Goal: Transaction & Acquisition: Purchase product/service

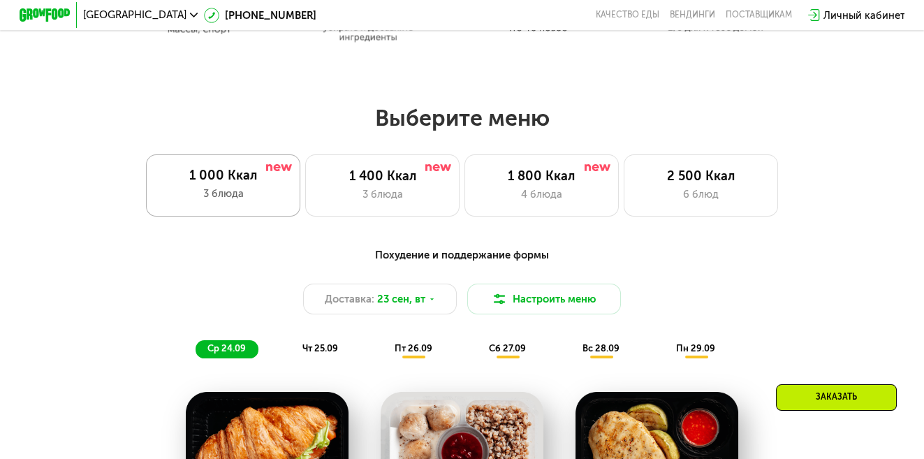
scroll to position [768, 0]
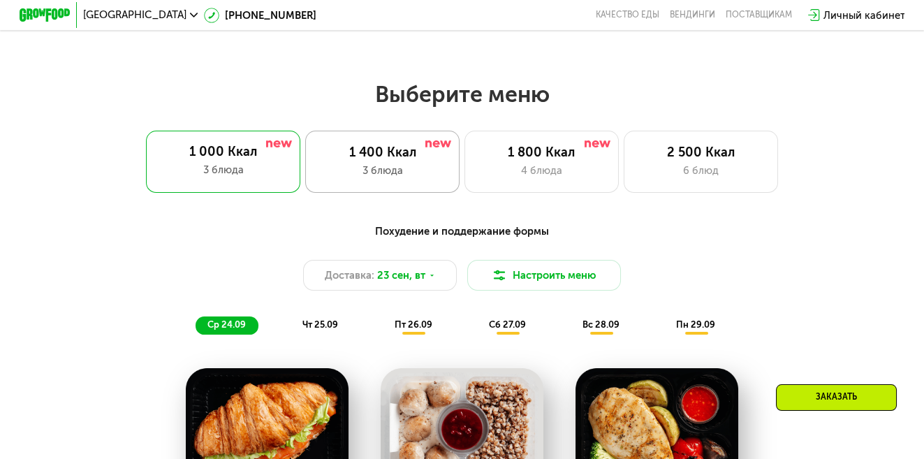
click at [389, 167] on div "1 400 Ккал 3 блюда" at bounding box center [382, 161] width 154 height 61
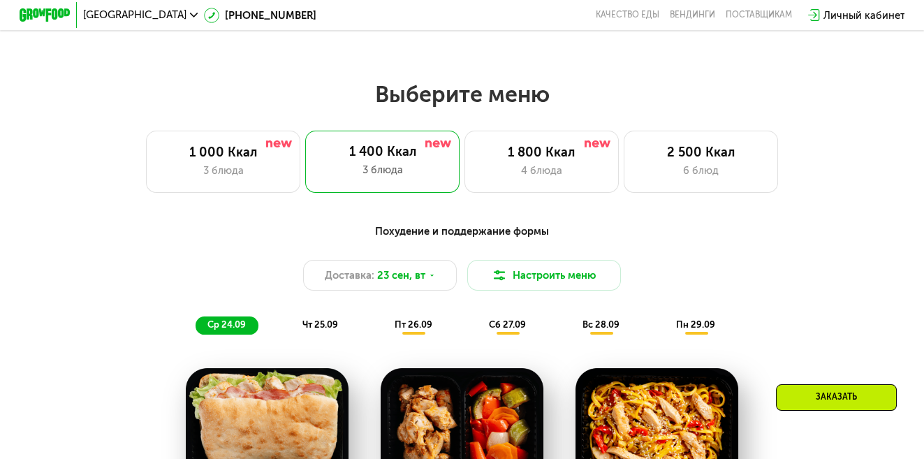
click at [410, 330] on span "пт 26.09" at bounding box center [414, 324] width 38 height 10
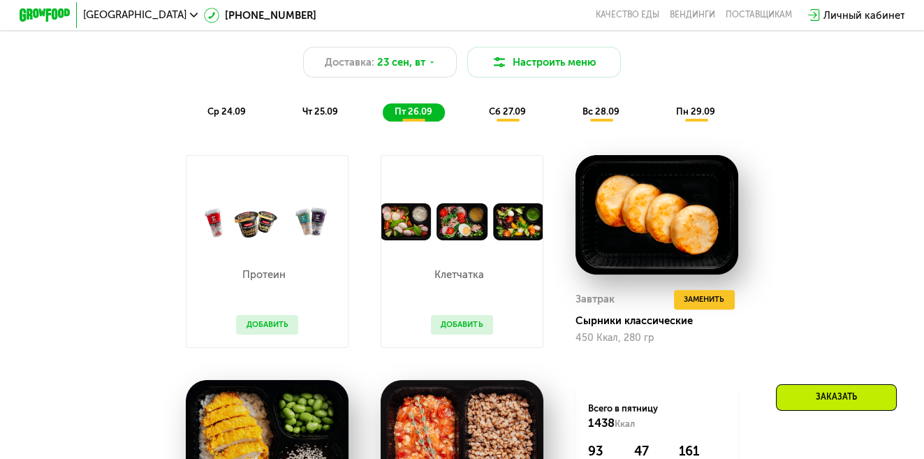
scroll to position [978, 0]
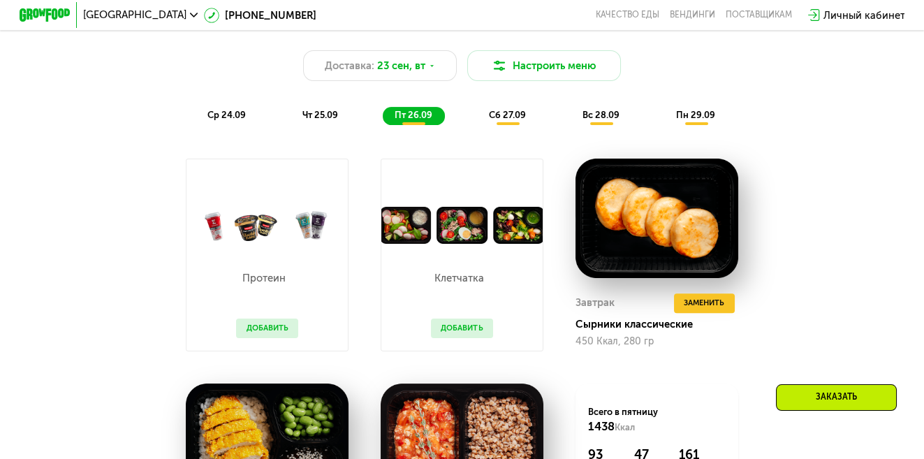
click at [517, 120] on span "сб 27.09" at bounding box center [507, 115] width 37 height 10
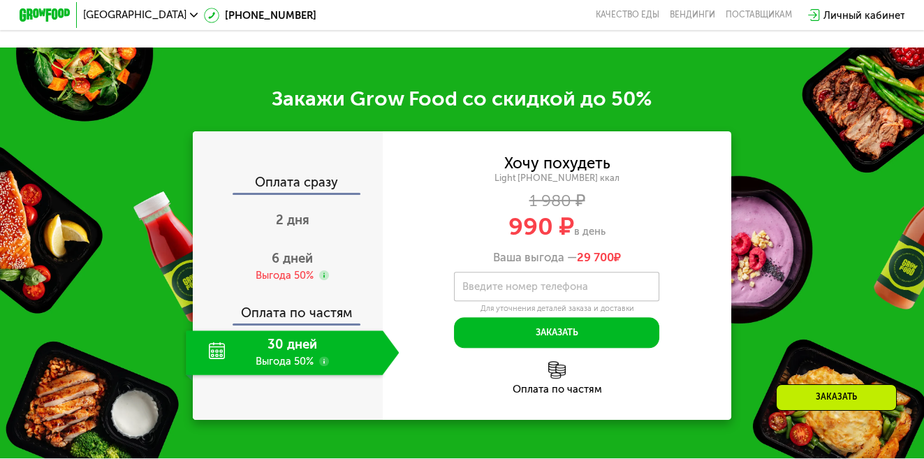
scroll to position [1607, 0]
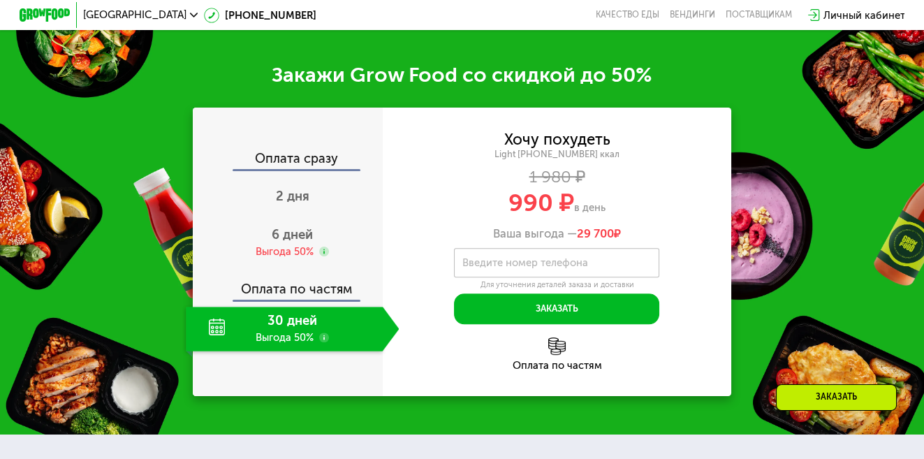
drag, startPoint x: 288, startPoint y: 258, endPoint x: 453, endPoint y: 213, distance: 171.0
click at [453, 213] on div "Оплата сразу 2 дня 6 дней Выгода 50% Оплата по частям 30 дней Выгода 50% Хочу п…" at bounding box center [462, 252] width 539 height 289
click at [310, 345] on div "30 дней Выгода 50%" at bounding box center [284, 329] width 196 height 45
click at [308, 342] on div "30 дней Выгода 50%" at bounding box center [284, 329] width 196 height 45
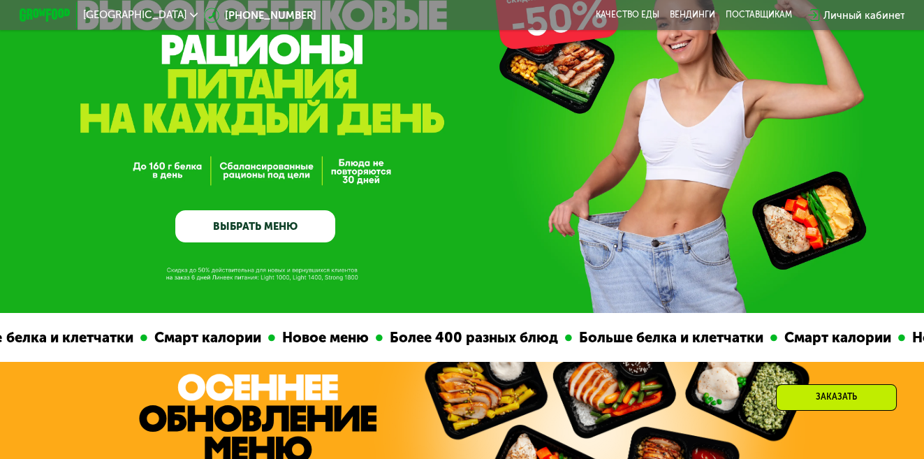
scroll to position [140, 0]
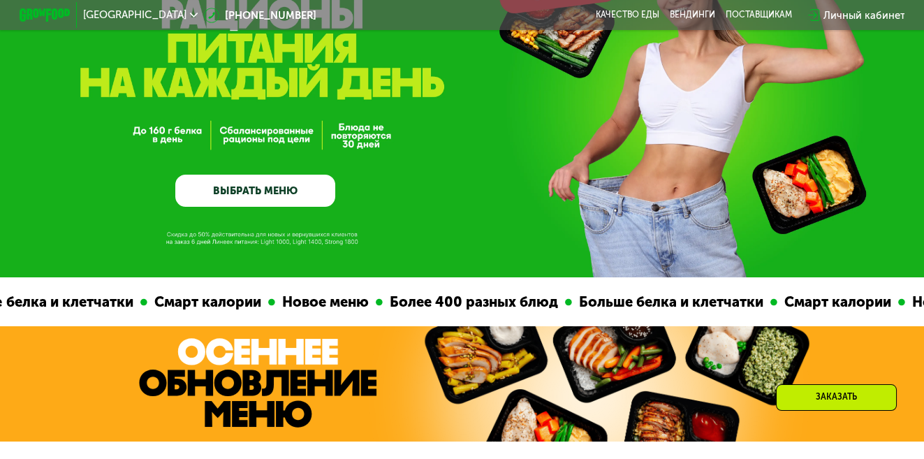
click at [289, 198] on link "ВЫБРАТЬ МЕНЮ" at bounding box center [255, 191] width 160 height 32
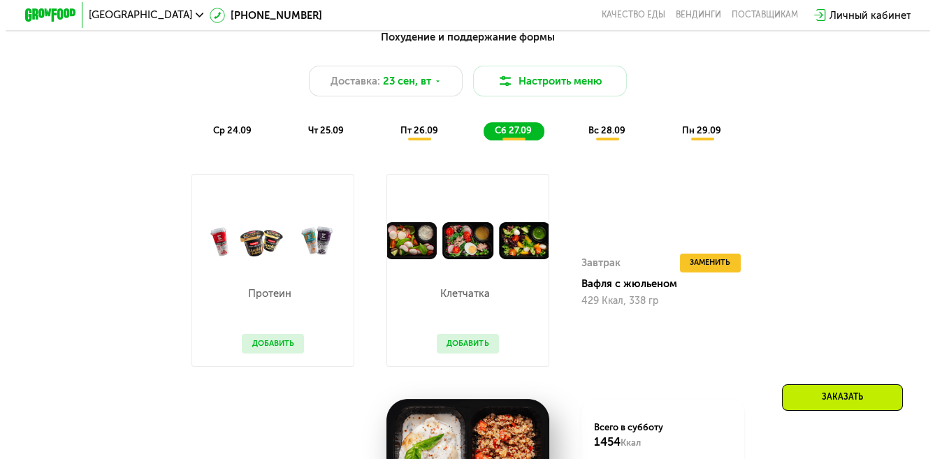
scroll to position [894, 0]
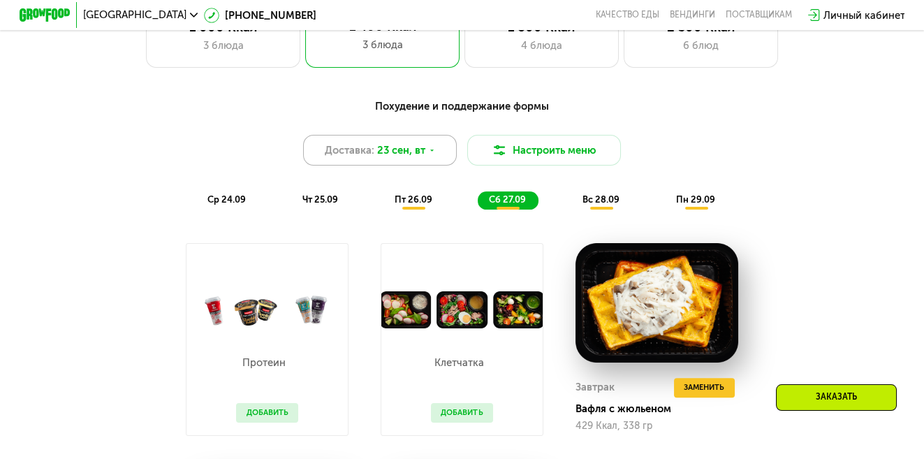
click at [428, 154] on icon at bounding box center [432, 151] width 8 height 8
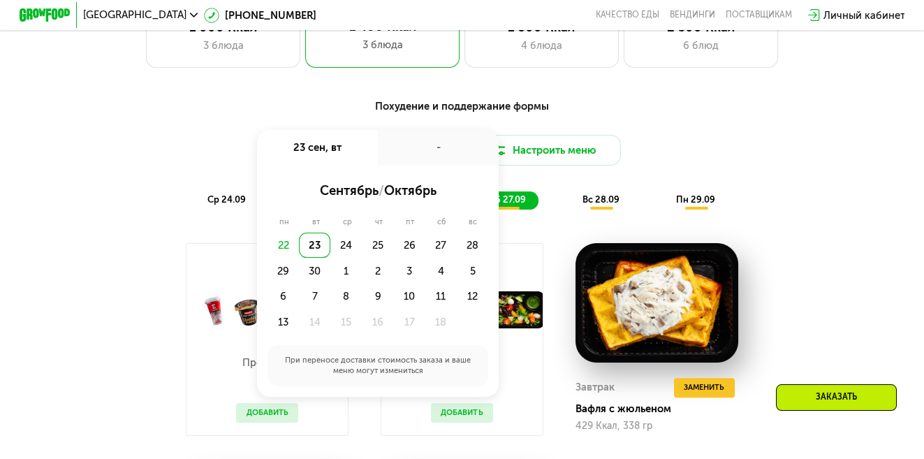
click at [681, 129] on div "Похудение и поддержание формы Доставка: [DATE] сен, вт - сентябрь / октябрь пн …" at bounding box center [462, 154] width 760 height 111
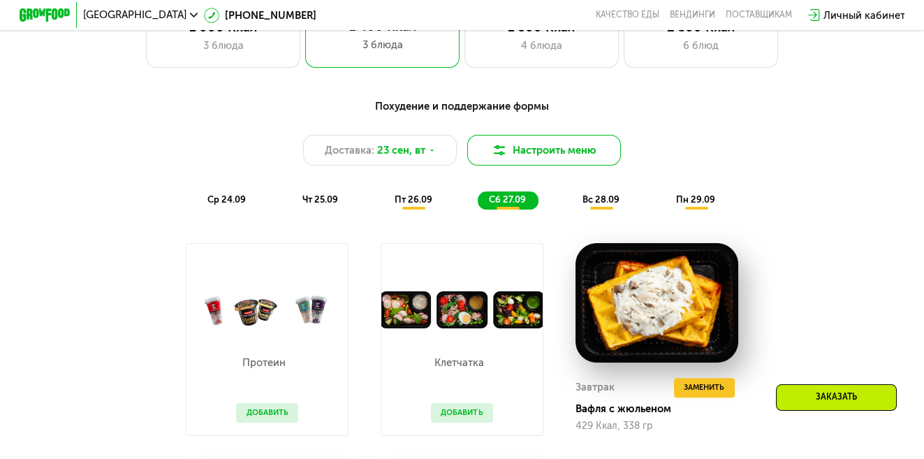
click at [552, 159] on button "Настроить меню" at bounding box center [544, 150] width 154 height 31
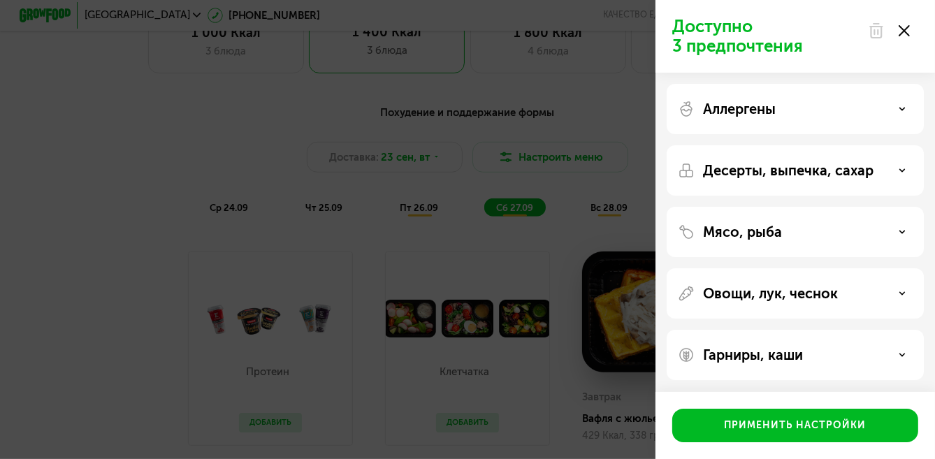
click at [901, 105] on icon at bounding box center [901, 108] width 7 height 7
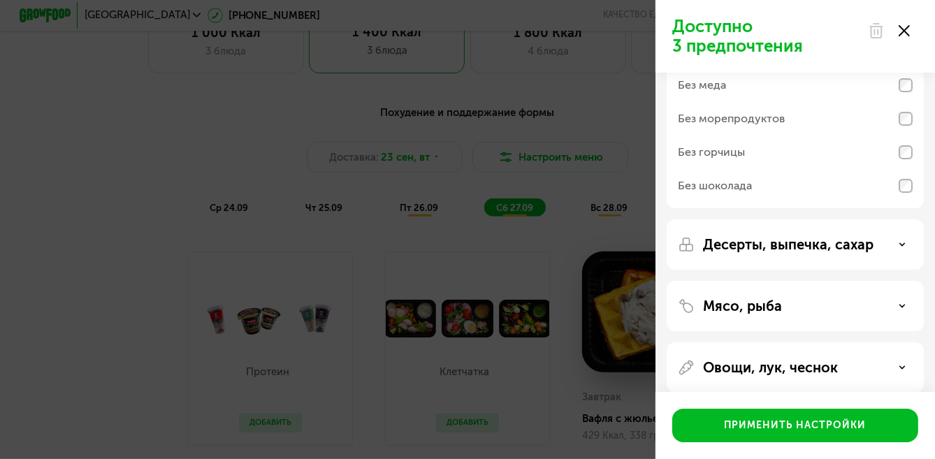
scroll to position [140, 0]
click at [897, 240] on div "Десерты, выпечка, сахар" at bounding box center [795, 243] width 235 height 17
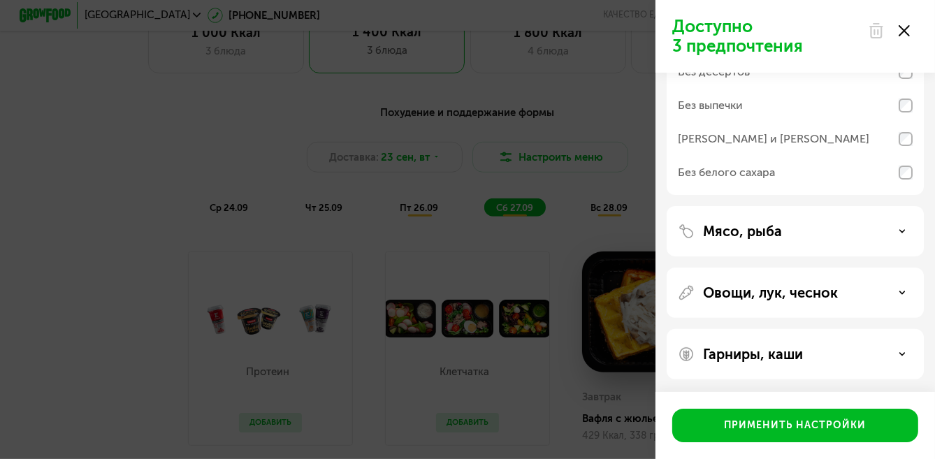
scroll to position [360, 0]
click at [899, 230] on icon at bounding box center [901, 230] width 7 height 7
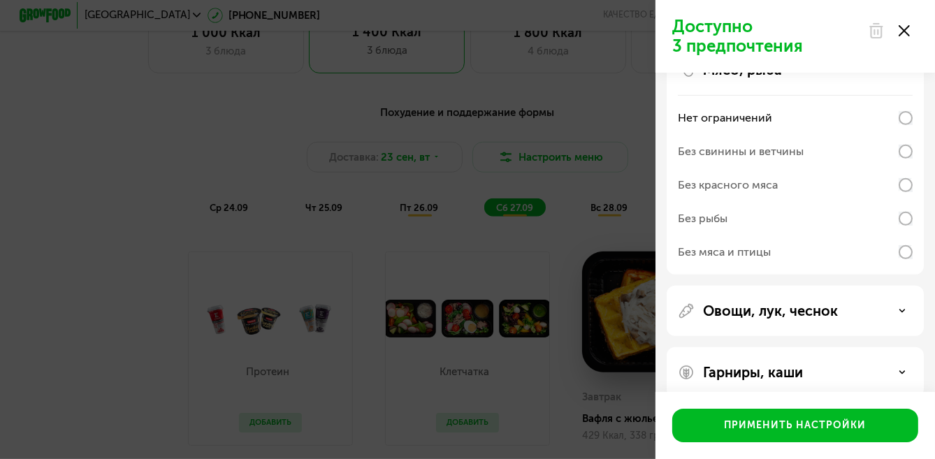
scroll to position [540, 0]
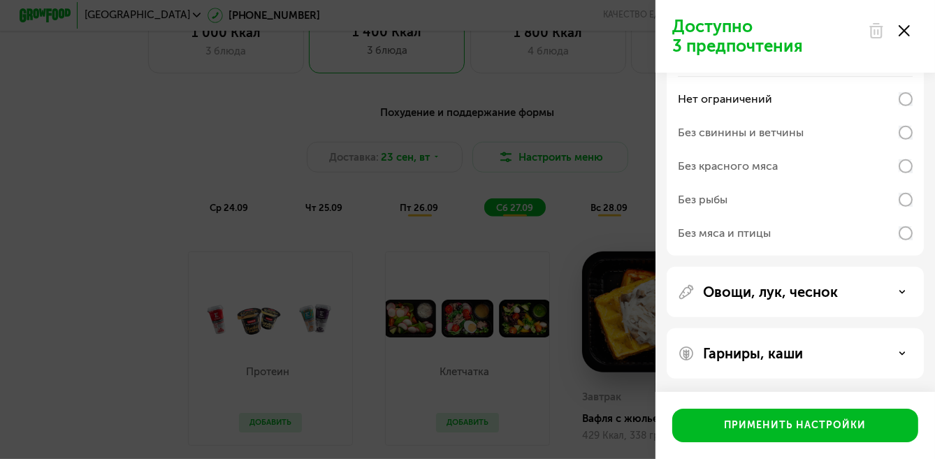
click at [904, 289] on icon at bounding box center [901, 292] width 7 height 7
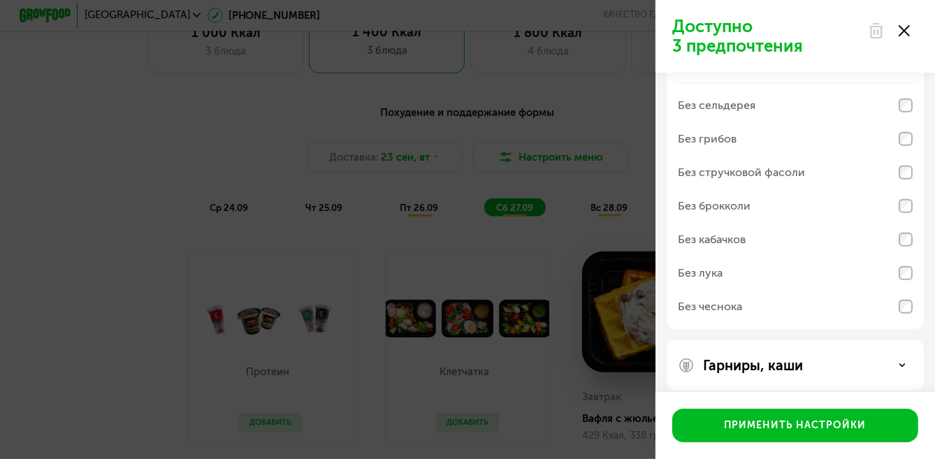
scroll to position [786, 0]
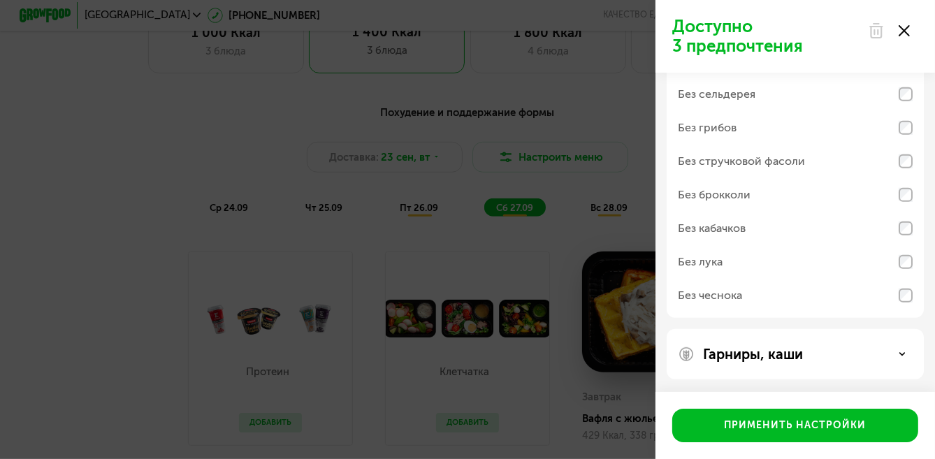
click at [899, 351] on icon at bounding box center [901, 354] width 7 height 7
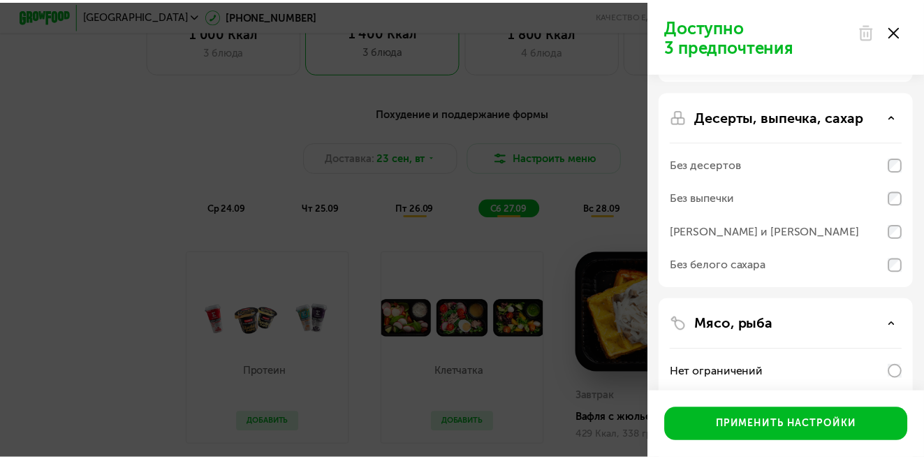
scroll to position [0, 0]
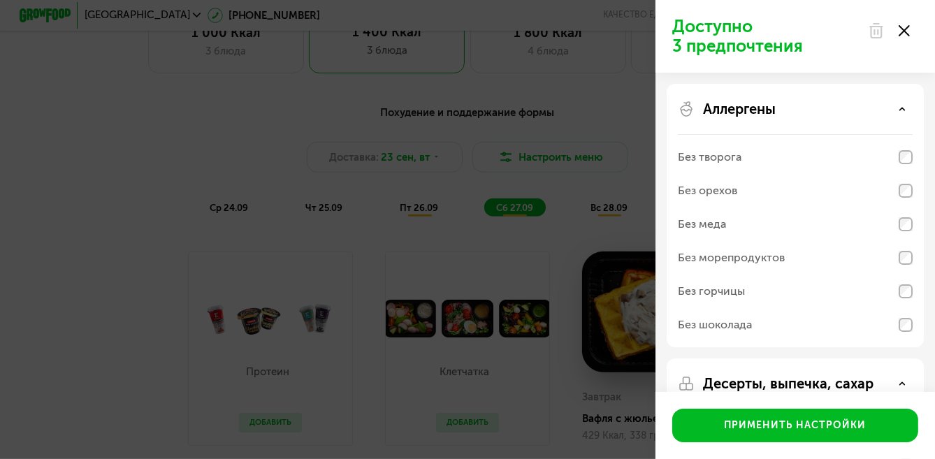
click at [903, 33] on icon at bounding box center [903, 30] width 11 height 11
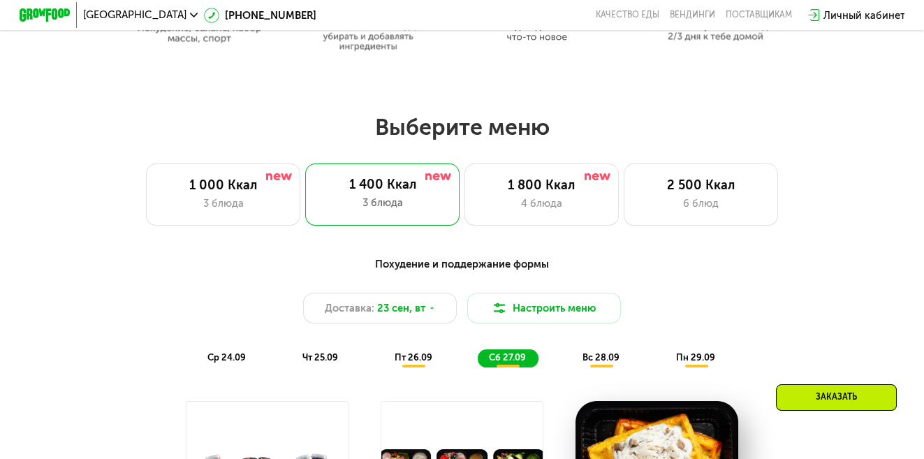
scroll to position [754, 0]
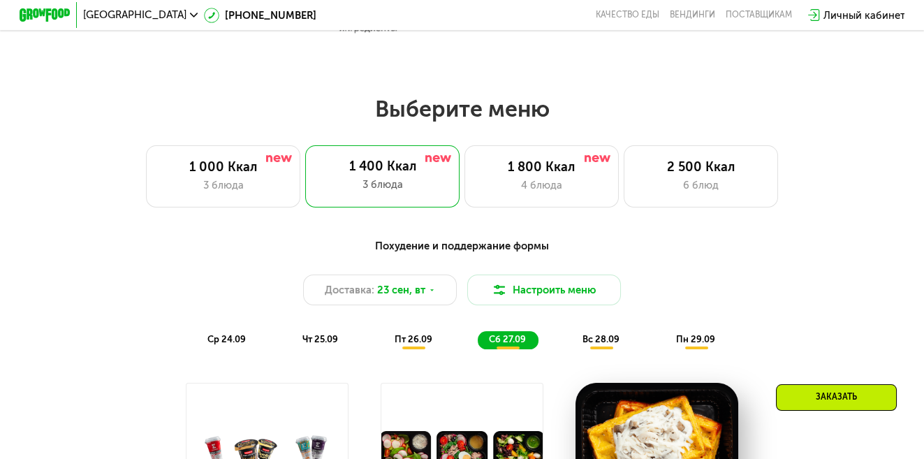
click at [840, 403] on div "Заказать" at bounding box center [836, 397] width 121 height 27
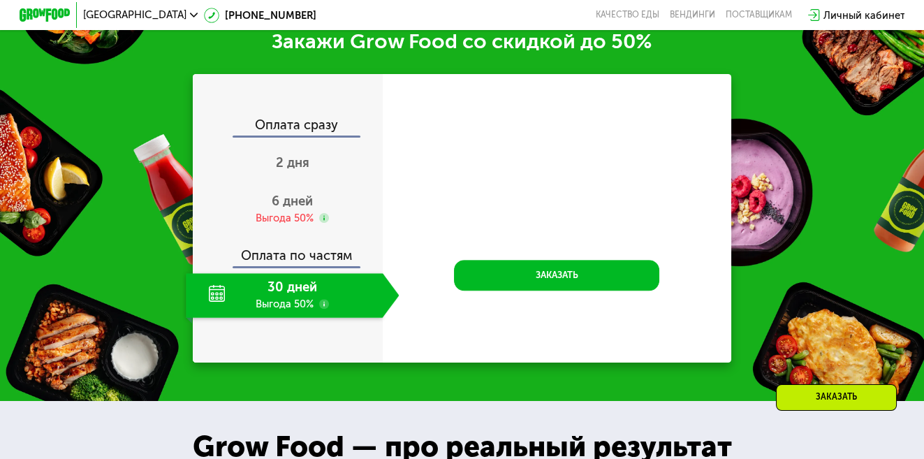
scroll to position [1644, 0]
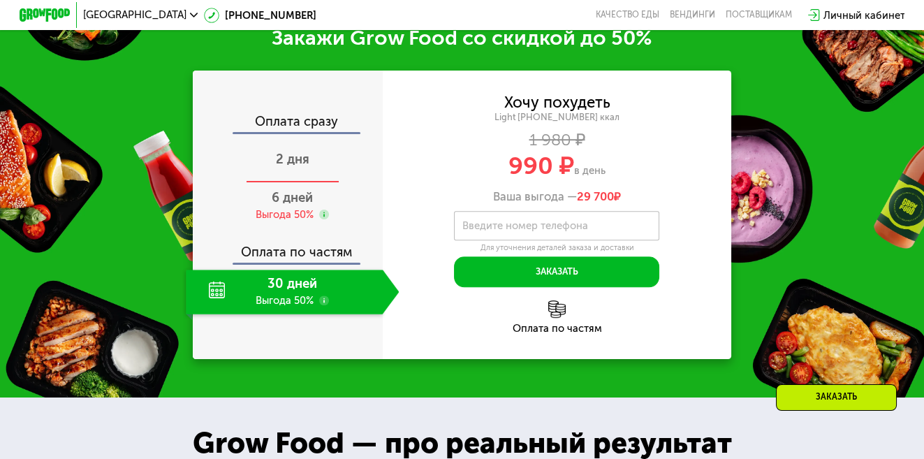
click at [290, 167] on span "2 дня" at bounding box center [293, 159] width 34 height 15
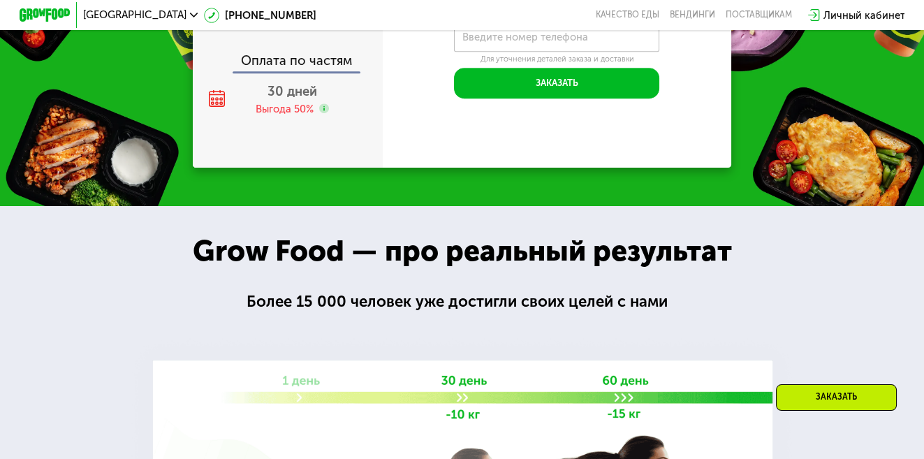
click at [307, 71] on div "Оплата по частям" at bounding box center [288, 56] width 189 height 29
click at [297, 13] on span "6 дней" at bounding box center [292, 5] width 41 height 15
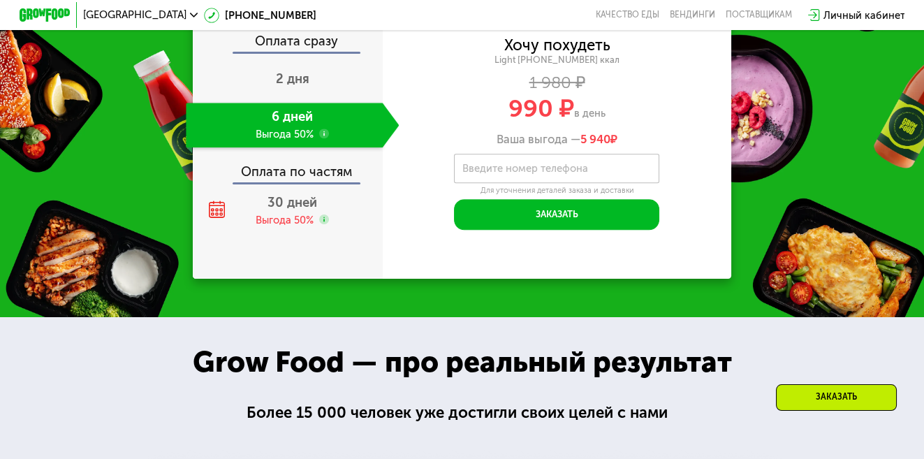
click at [302, 87] on span "2 дня" at bounding box center [293, 78] width 34 height 15
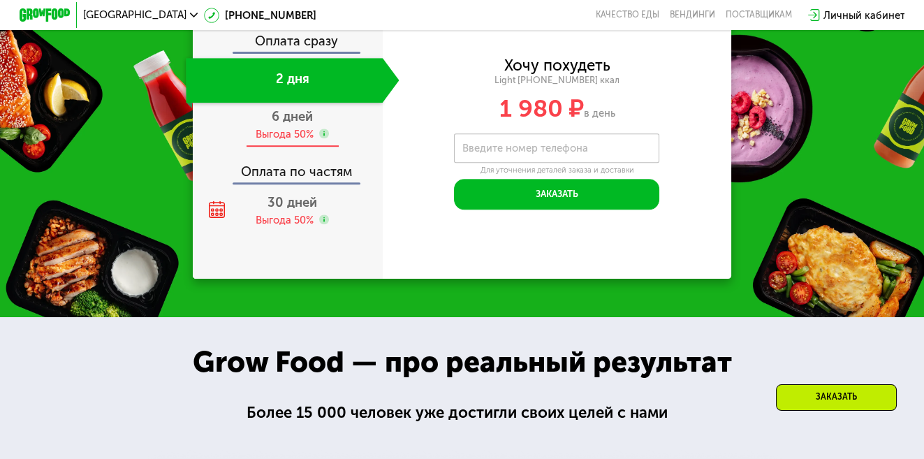
click at [309, 139] on div "6 дней Выгода 50%" at bounding box center [292, 125] width 213 height 45
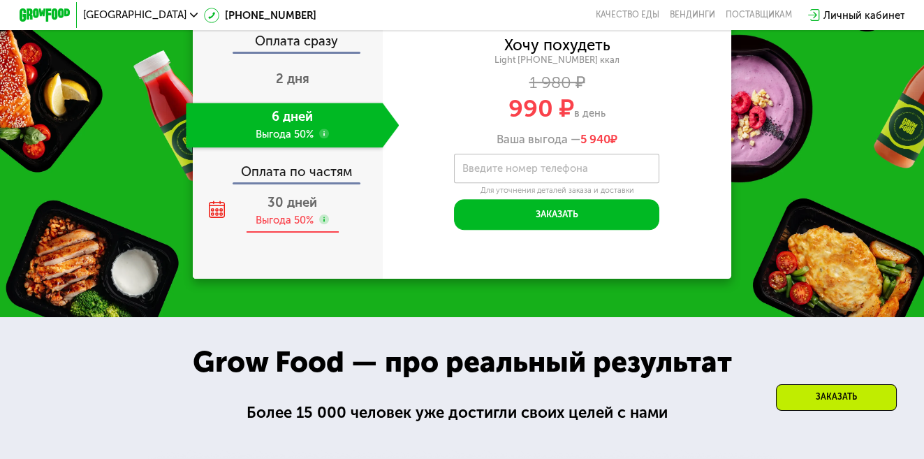
click at [270, 210] on span "30 дней" at bounding box center [293, 202] width 50 height 15
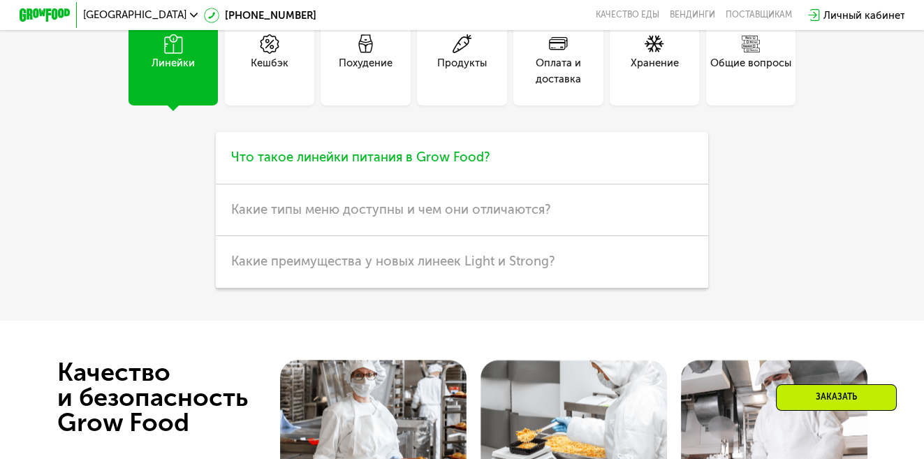
scroll to position [3390, 0]
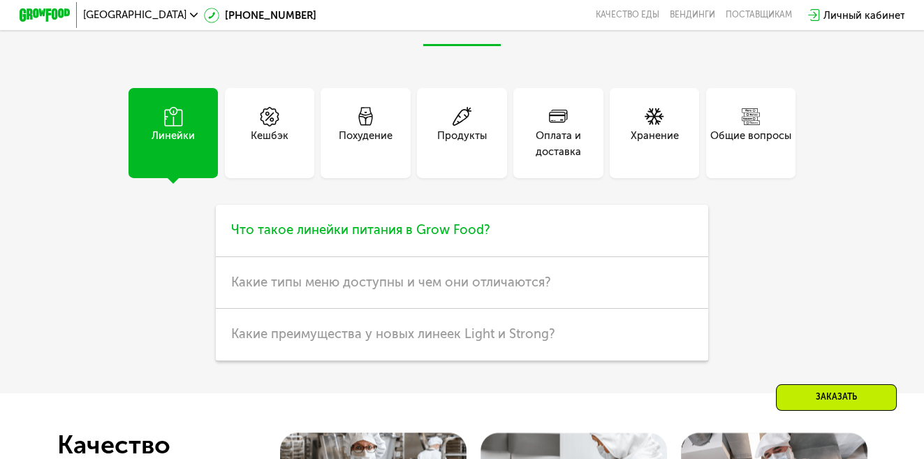
click at [402, 238] on span "Что такое линейки питания в Grow Food?" at bounding box center [360, 229] width 259 height 15
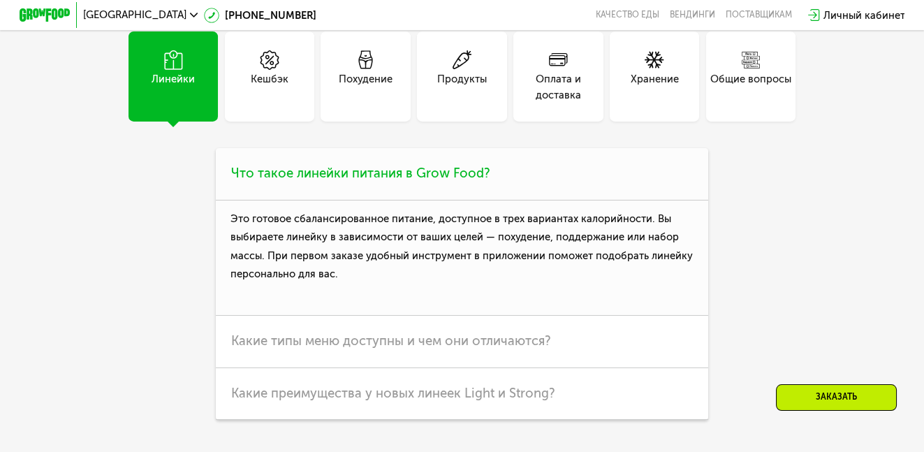
scroll to position [3530, 0]
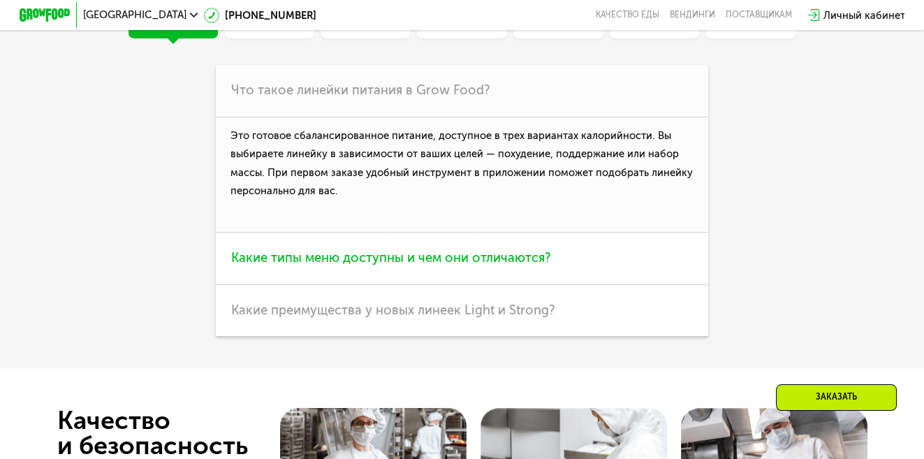
click at [434, 265] on span "Какие типы меню доступны и чем они отличаются?" at bounding box center [391, 257] width 320 height 15
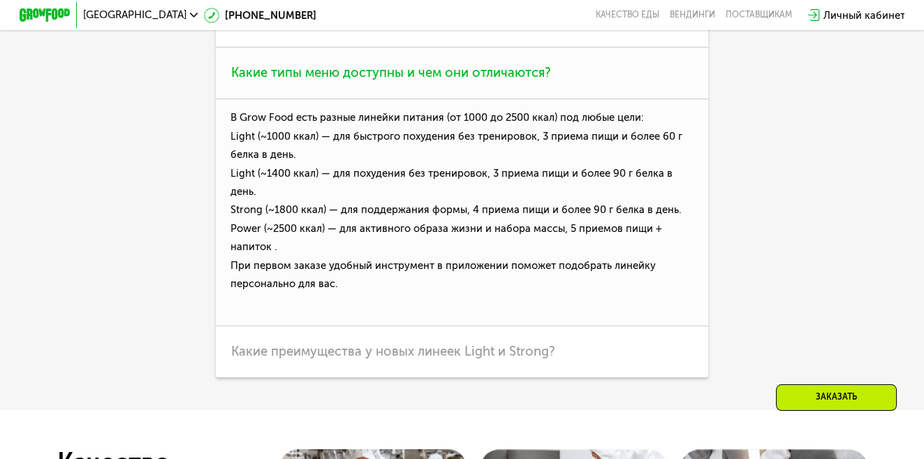
scroll to position [3670, 0]
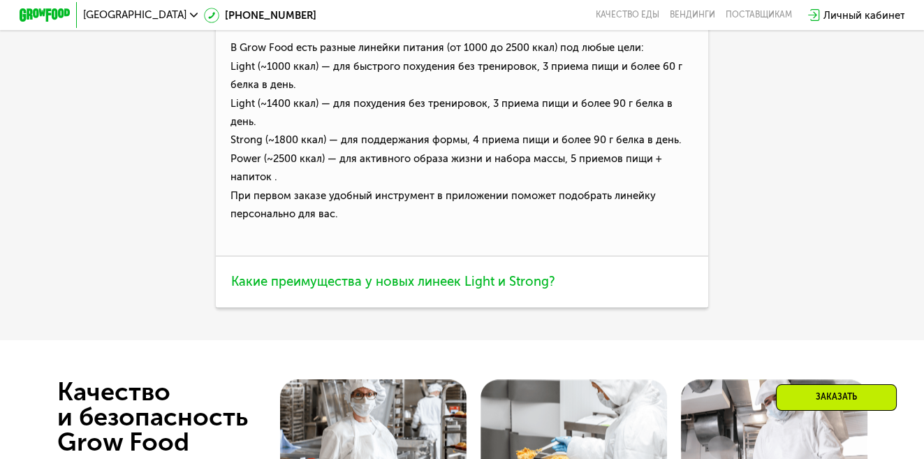
click at [483, 289] on span "Какие преимущества у новых линеек Light и Strong?" at bounding box center [393, 281] width 324 height 15
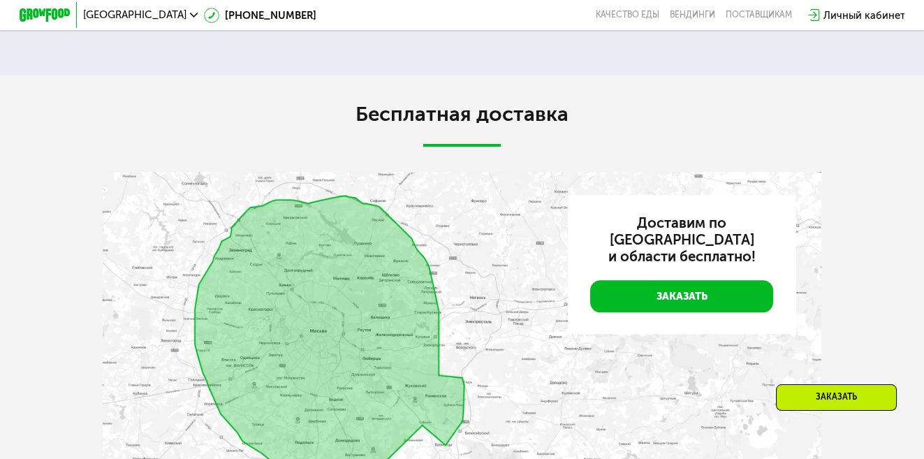
scroll to position [2848, 0]
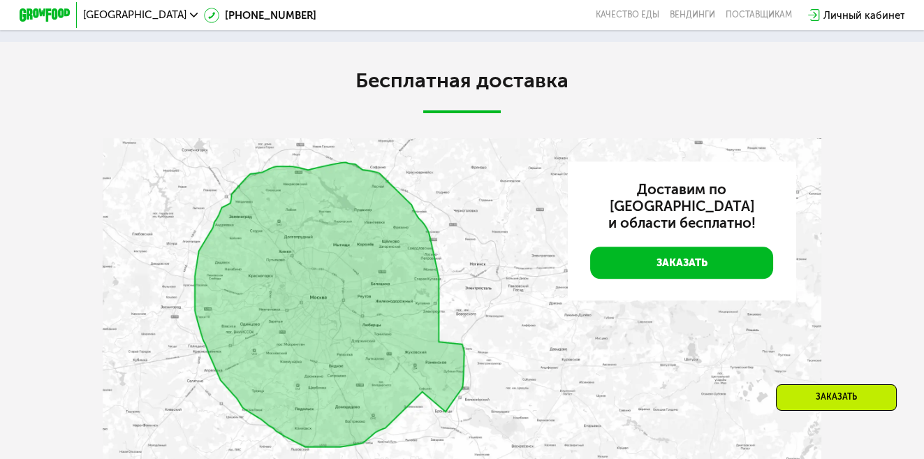
click at [803, 388] on div "Заказать" at bounding box center [836, 397] width 121 height 27
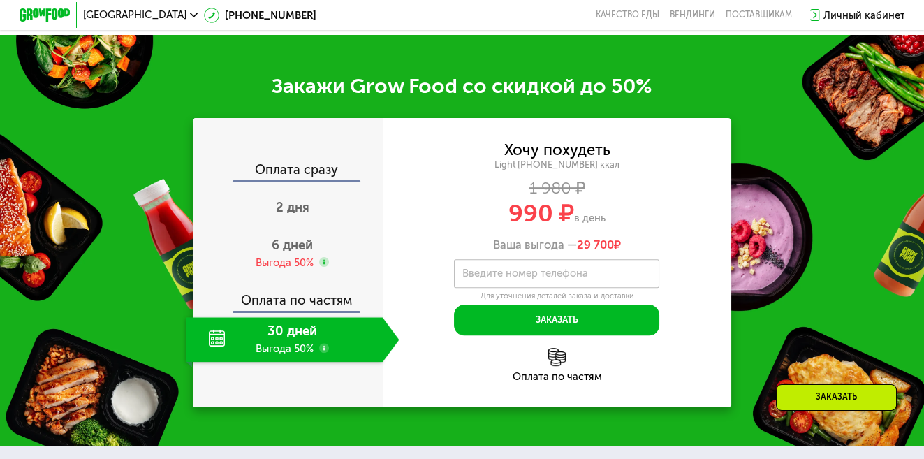
scroll to position [1422, 0]
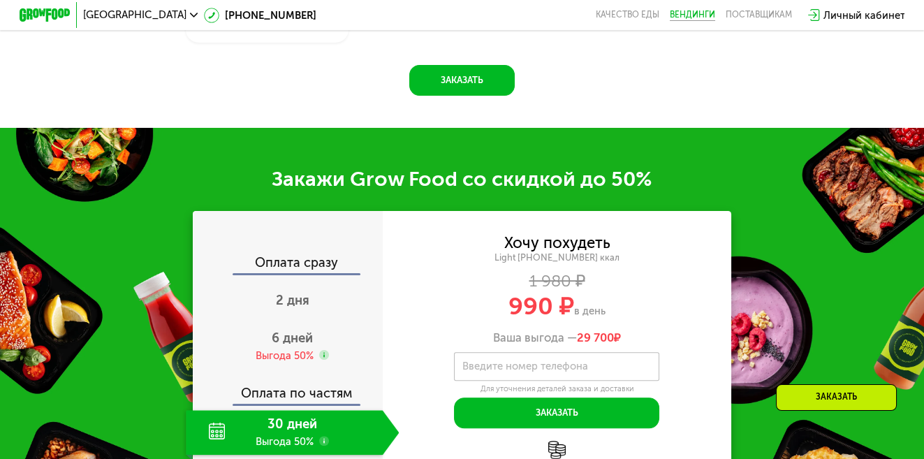
click at [691, 13] on link "Вендинги" at bounding box center [692, 15] width 45 height 10
click at [626, 13] on link "Качество еды" at bounding box center [628, 15] width 64 height 10
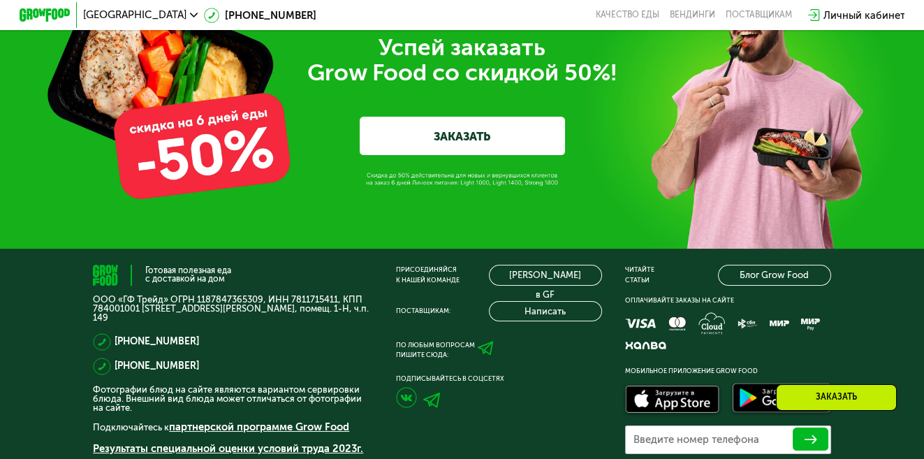
scroll to position [4315, 0]
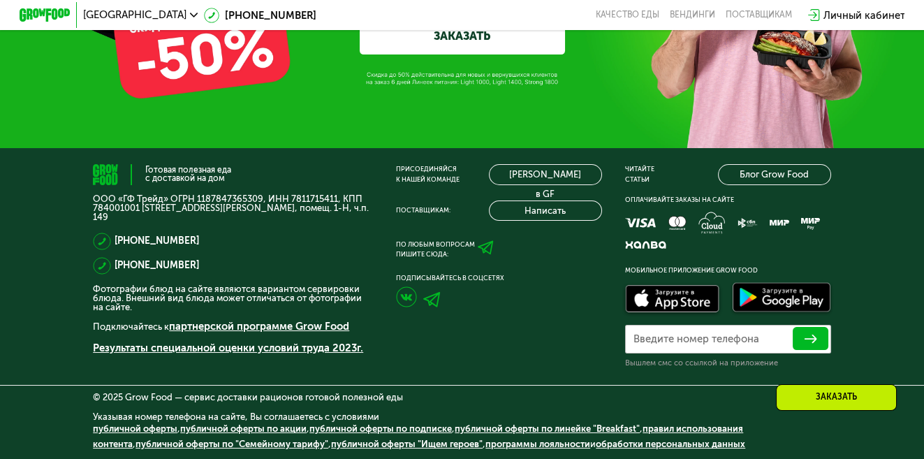
click at [483, 241] on icon at bounding box center [486, 248] width 16 height 16
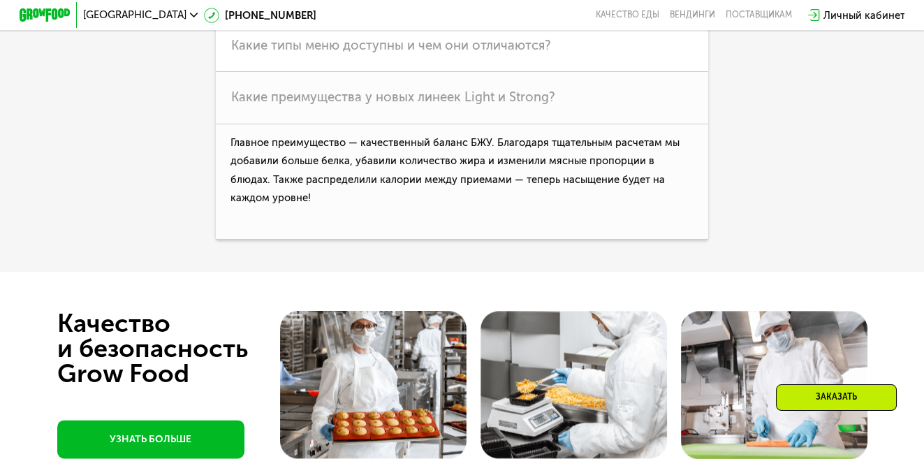
scroll to position [3476, 0]
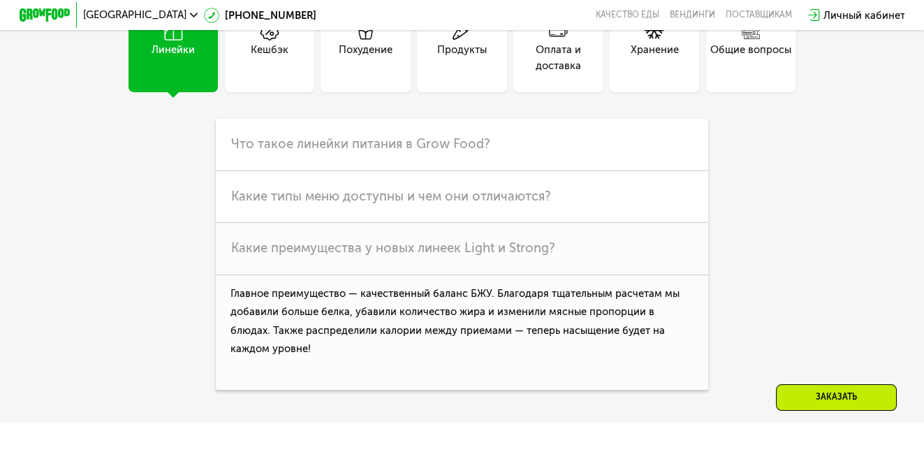
click at [112, 18] on span "[GEOGRAPHIC_DATA]" at bounding box center [134, 15] width 103 height 10
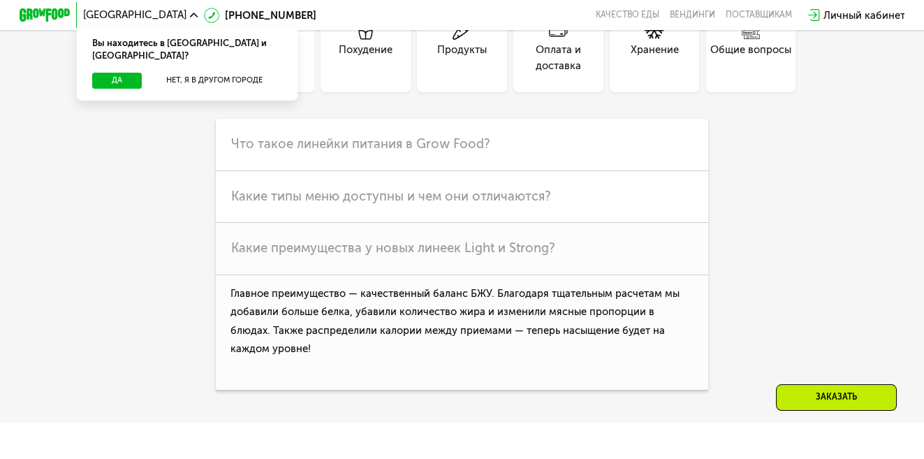
click at [562, 73] on div "Оплата и доставка" at bounding box center [558, 57] width 90 height 31
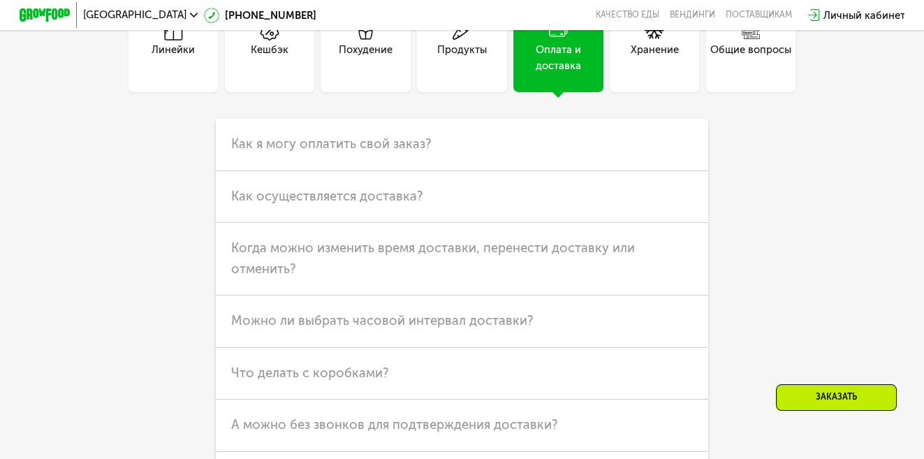
click at [562, 73] on div "Оплата и доставка" at bounding box center [558, 57] width 90 height 31
click at [341, 204] on span "Как осуществляется доставка?" at bounding box center [327, 196] width 192 height 15
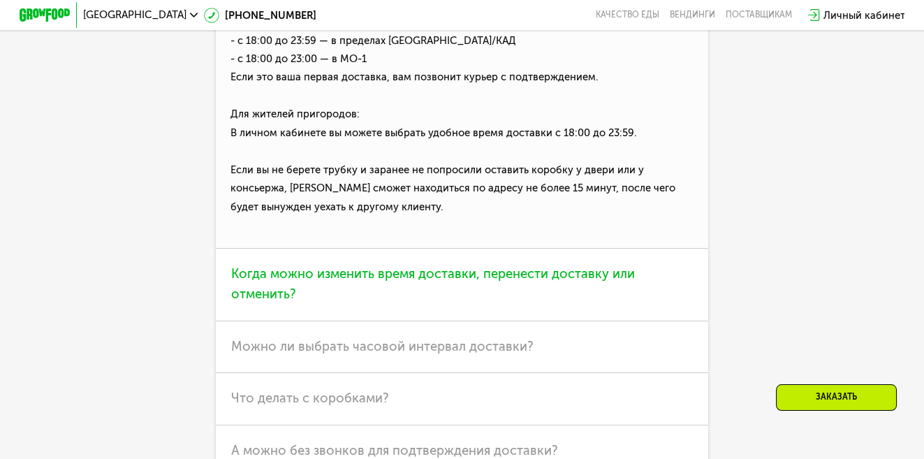
scroll to position [3756, 0]
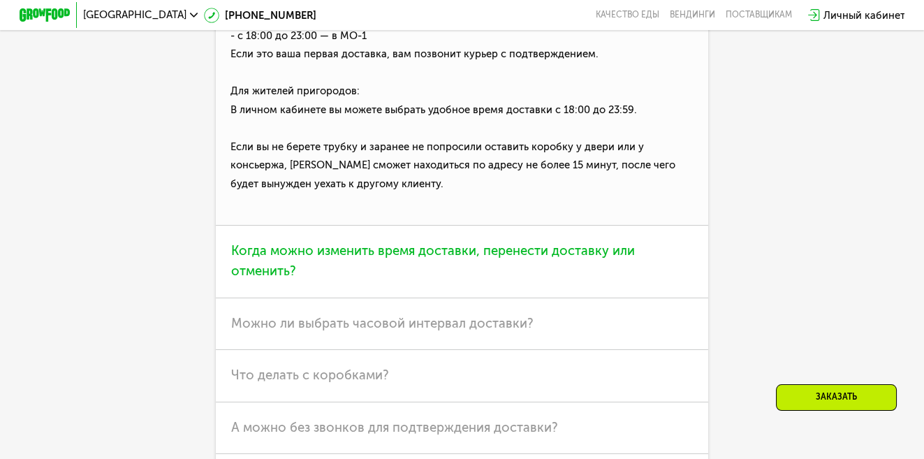
click at [350, 279] on span "Когда можно изменить время доставки, перенести доставку или отменить?" at bounding box center [433, 261] width 404 height 36
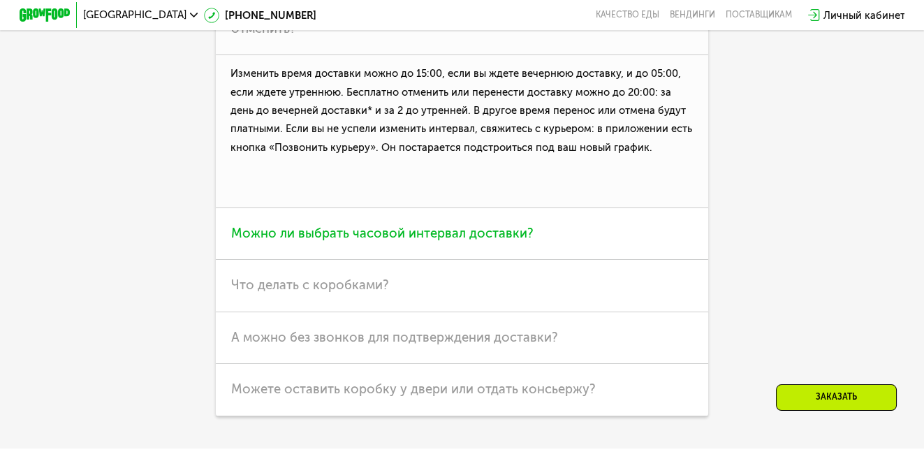
scroll to position [3687, 0]
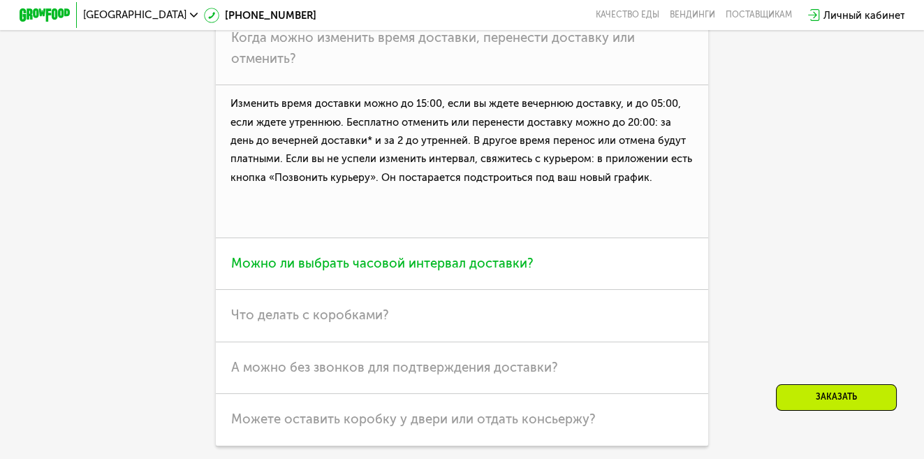
click at [388, 271] on span "Можно ли выбрать часовой интервал доставки?" at bounding box center [382, 263] width 303 height 15
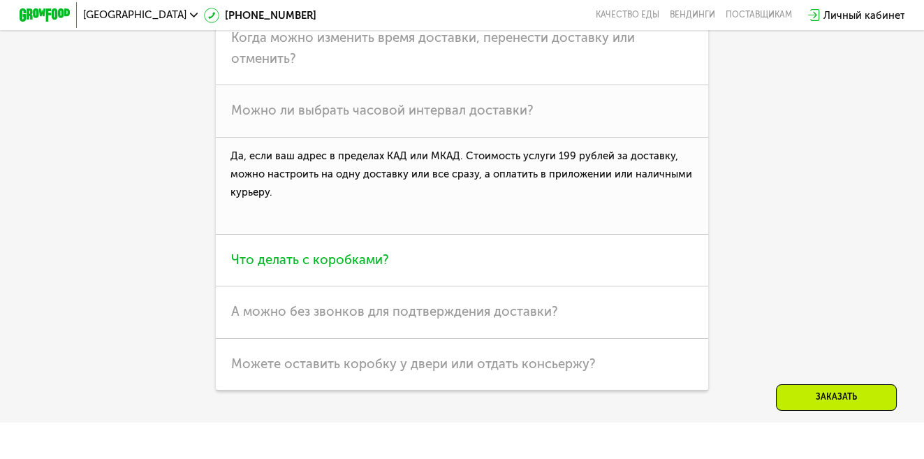
click at [279, 268] on span "Что делать с коробками?" at bounding box center [310, 259] width 158 height 15
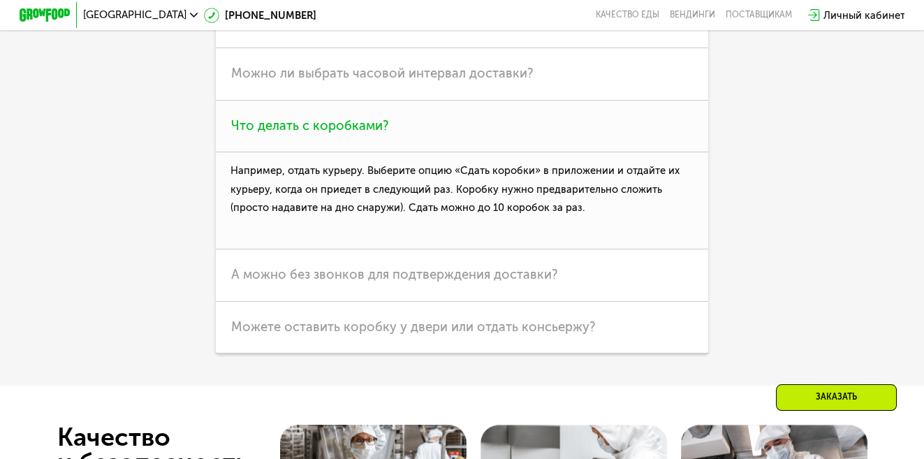
scroll to position [3756, 0]
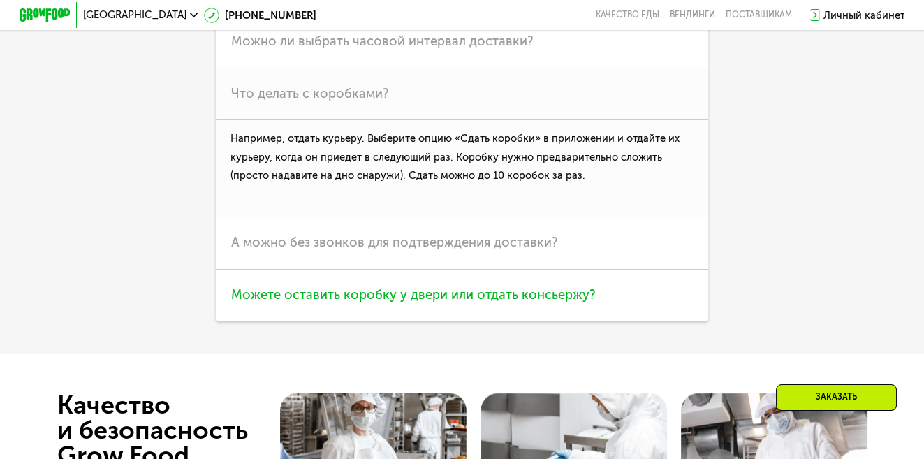
click at [307, 303] on span "Можете оставить коробку у двери или отдать консьержу?" at bounding box center [413, 294] width 365 height 15
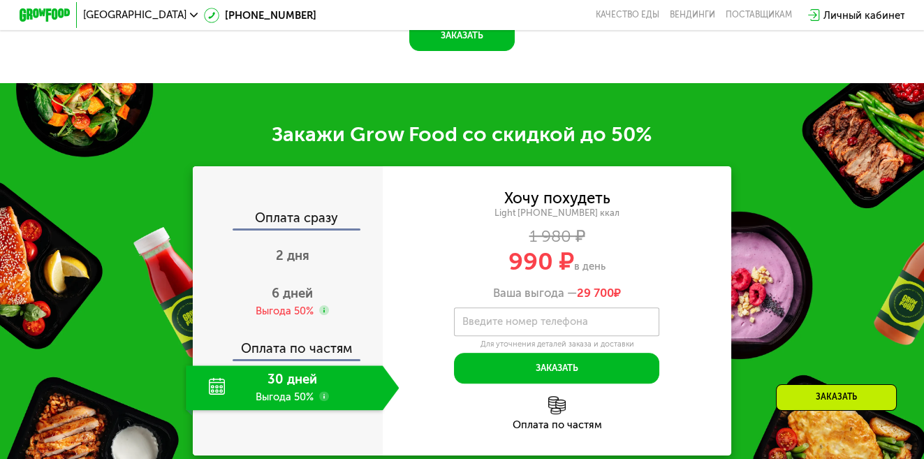
scroll to position [1451, 0]
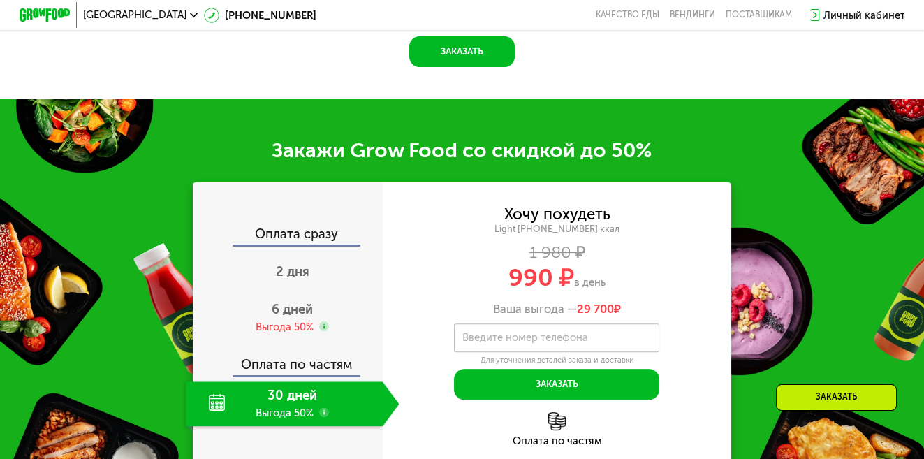
click at [319, 418] on use at bounding box center [324, 412] width 10 height 10
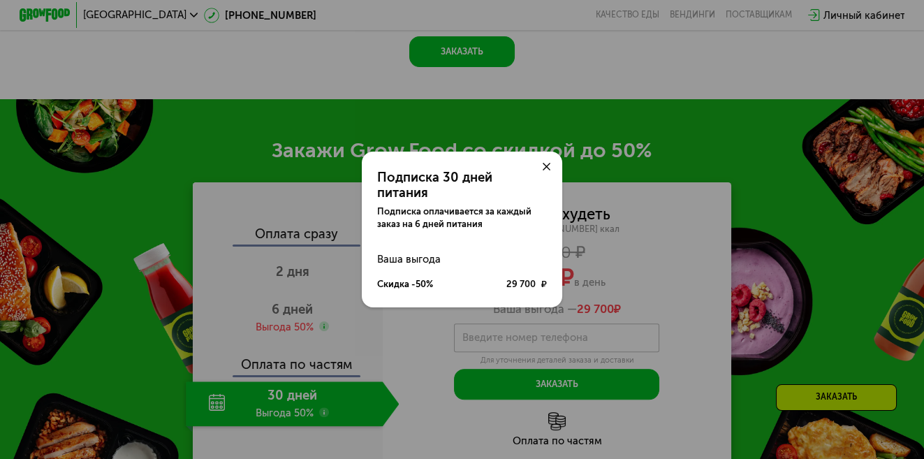
click at [551, 170] on icon at bounding box center [547, 167] width 8 height 8
